Goal: Find specific page/section: Find specific page/section

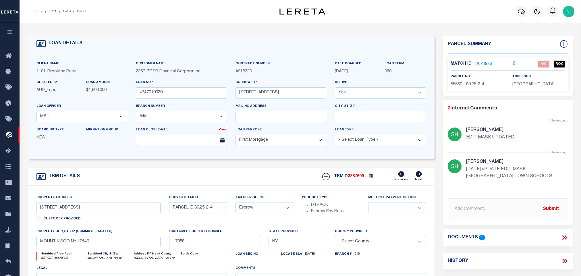
select select "36972"
select select "14740"
select select "10"
select select "Escrow"
select select
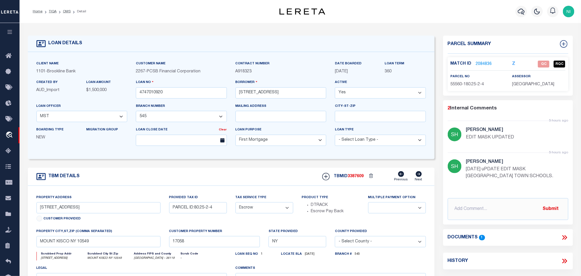
click at [66, 14] on li "OMS" at bounding box center [64, 11] width 14 height 5
click at [63, 11] on link "OMS" at bounding box center [67, 11] width 8 height 3
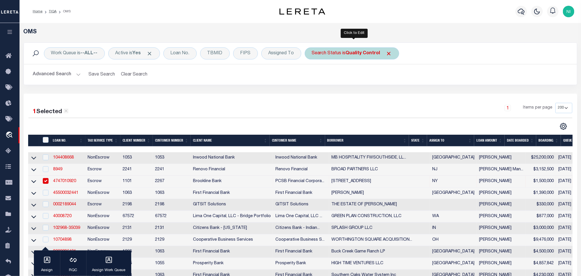
click at [370, 53] on b "Quality Control" at bounding box center [363, 53] width 34 height 5
select select "QC"
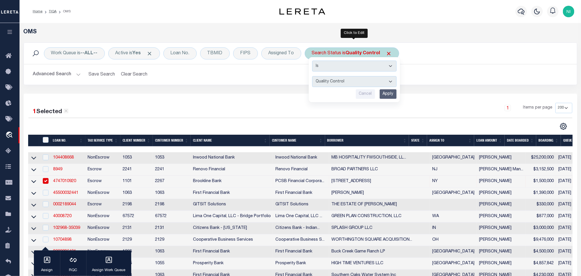
click at [391, 93] on input "Apply" at bounding box center [388, 93] width 17 height 9
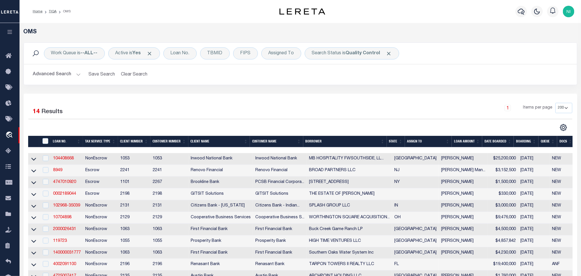
click at [71, 74] on button "Advanced Search" at bounding box center [57, 74] width 48 height 11
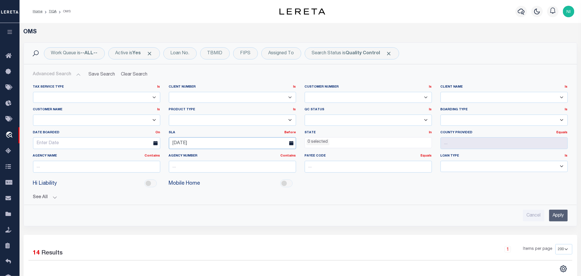
click at [212, 146] on input "[DATE]" at bounding box center [232, 143] width 127 height 12
drag, startPoint x: 218, startPoint y: 143, endPoint x: 161, endPoint y: 143, distance: 56.9
click at [161, 143] on div "Tax Service Type Is Is Contains Escrow NonEscrow Client Number Is Is Contains 1…" at bounding box center [301, 131] width 544 height 93
click at [292, 134] on link "Before" at bounding box center [290, 132] width 11 height 3
click at [283, 141] on link "On" at bounding box center [273, 139] width 45 height 8
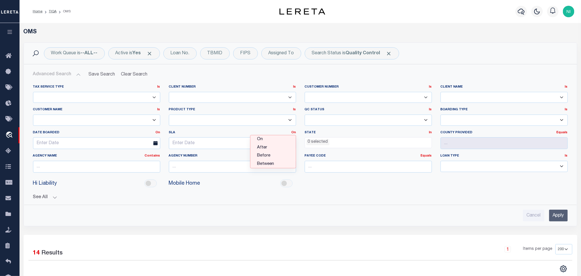
click at [443, 196] on button "See All" at bounding box center [300, 197] width 535 height 5
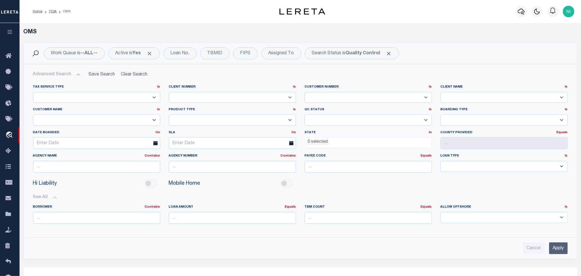
click at [559, 248] on input "Apply" at bounding box center [559, 249] width 19 height 12
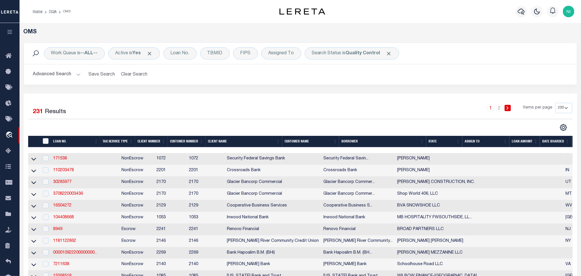
drag, startPoint x: 360, startPoint y: 53, endPoint x: 358, endPoint y: 59, distance: 5.5
click at [360, 53] on b "Quality Control" at bounding box center [363, 53] width 34 height 5
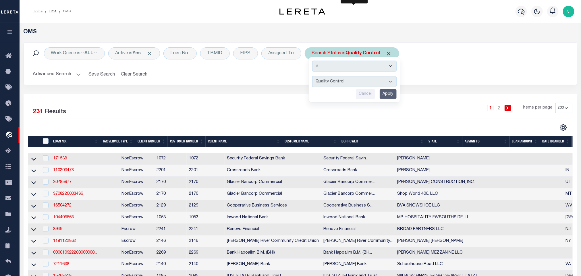
click at [358, 84] on select "Automated Search Bad Parcel Complete Duplicate Parcel High Dollar Reporting In …" at bounding box center [354, 81] width 84 height 11
select select "IP"
click at [315, 77] on select "Automated Search Bad Parcel Complete Duplicate Parcel High Dollar Reporting In …" at bounding box center [354, 81] width 84 height 11
click at [385, 95] on input "Apply" at bounding box center [388, 93] width 17 height 9
